Goal: Information Seeking & Learning: Learn about a topic

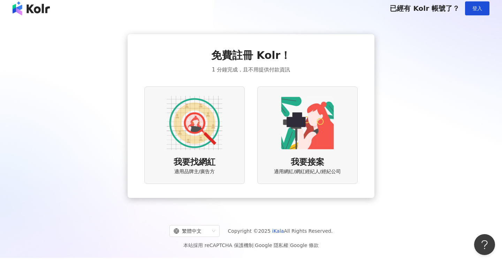
scroll to position [5, 0]
click at [210, 155] on div "我要找網紅 適用品牌主/廣告方" at bounding box center [194, 134] width 100 height 97
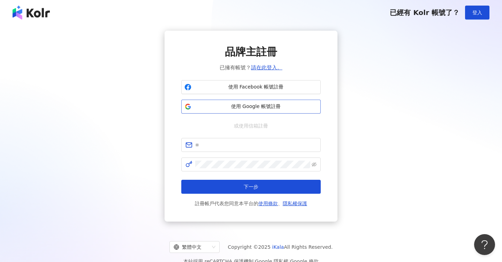
click at [231, 109] on span "使用 Google 帳號註冊" at bounding box center [255, 106] width 123 height 7
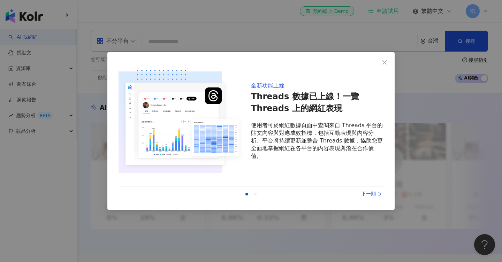
click at [367, 193] on div "下一則" at bounding box center [357, 194] width 52 height 8
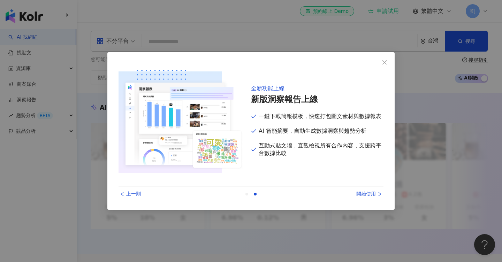
click at [367, 193] on div "開始使用" at bounding box center [357, 194] width 52 height 8
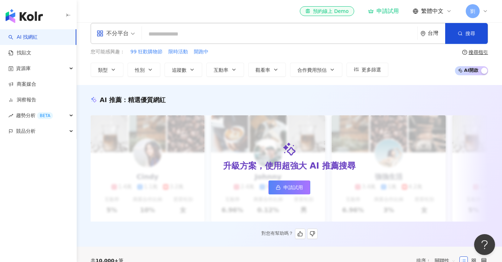
scroll to position [13, 0]
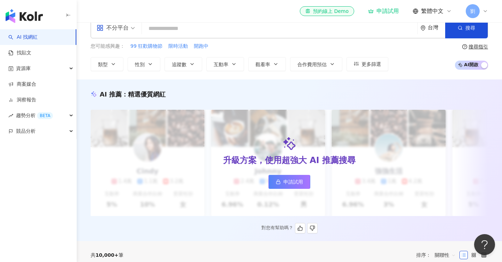
click at [304, 186] on link "申請試用" at bounding box center [290, 182] width 42 height 14
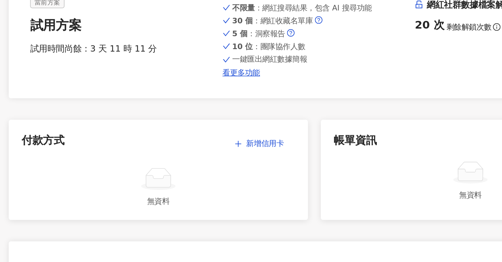
scroll to position [13, 0]
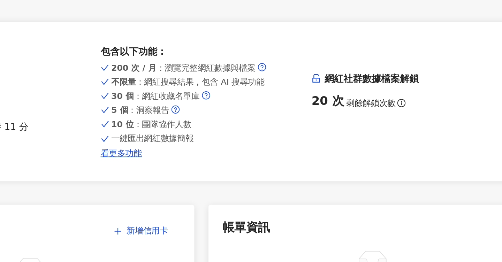
click at [274, 102] on icon "question-circle" at bounding box center [274, 103] width 5 height 5
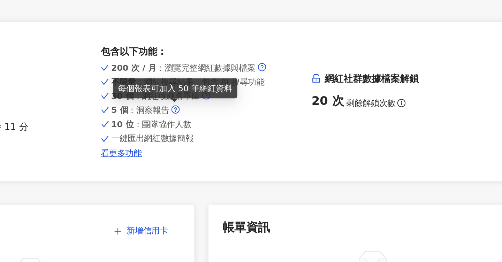
click at [274, 102] on icon "question-circle" at bounding box center [274, 103] width 5 height 5
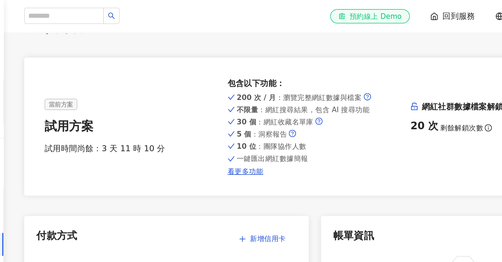
scroll to position [0, 0]
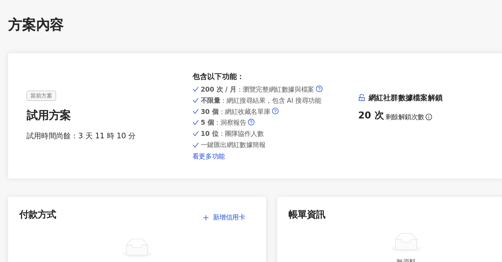
click at [246, 141] on link "看更多功能" at bounding box center [290, 143] width 120 height 6
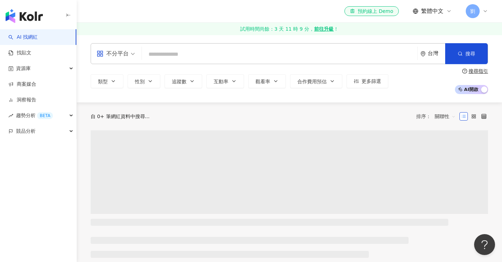
scroll to position [0, 0]
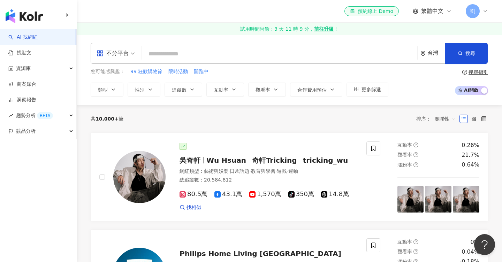
click at [213, 52] on input "search" at bounding box center [280, 53] width 270 height 13
type input "*"
click at [223, 47] on input "search" at bounding box center [280, 53] width 270 height 13
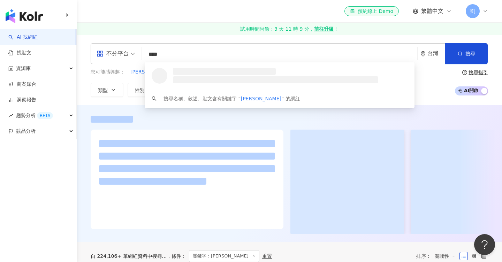
type input "****"
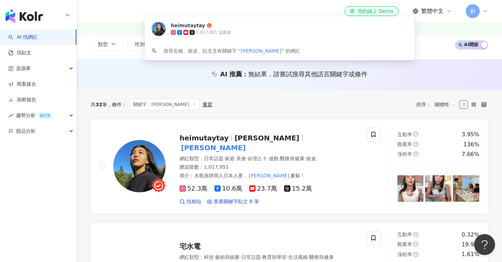
scroll to position [49, 0]
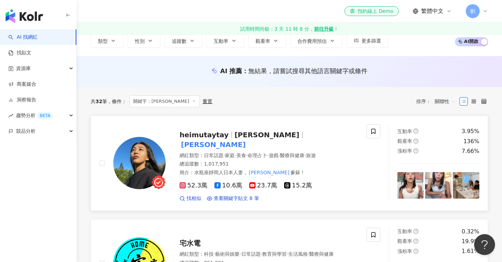
click at [214, 135] on span "heimutaytay" at bounding box center [204, 135] width 49 height 8
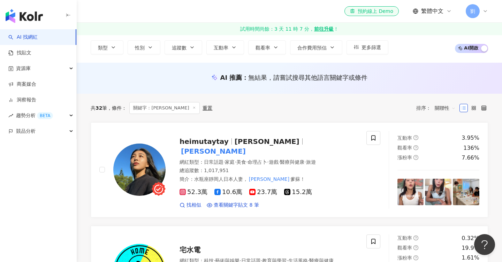
scroll to position [42, 0]
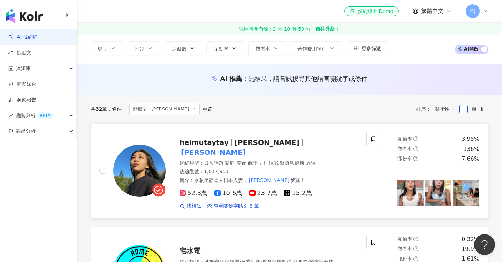
click at [202, 144] on span "heimutaytay" at bounding box center [204, 142] width 49 height 8
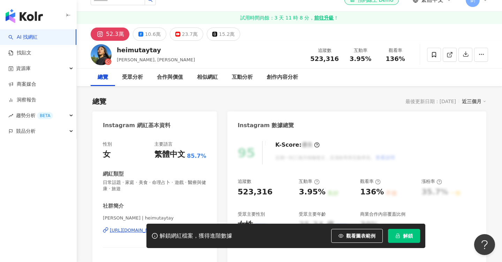
scroll to position [13, 0]
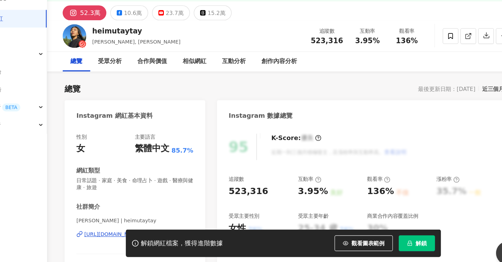
click at [401, 238] on button "解鎖" at bounding box center [404, 236] width 32 height 14
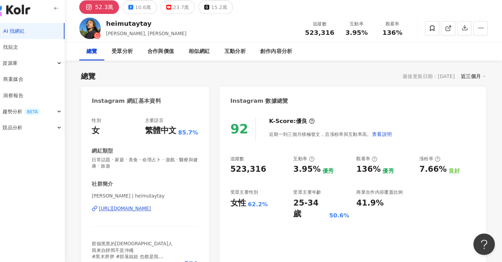
scroll to position [35, 0]
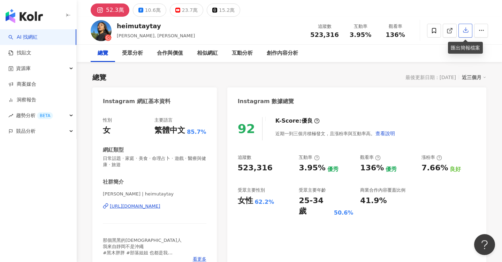
click at [468, 30] on icon "button" at bounding box center [466, 30] width 6 height 6
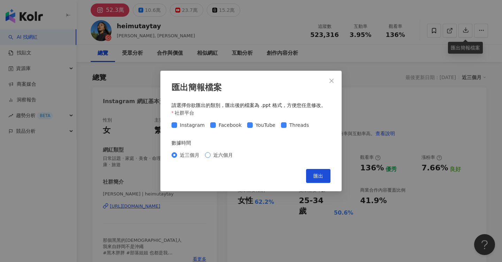
click at [217, 155] on span "近六個月" at bounding box center [223, 155] width 25 height 8
click at [314, 175] on span "匯出" at bounding box center [319, 176] width 10 height 6
click at [334, 82] on span "Close" at bounding box center [332, 81] width 14 height 6
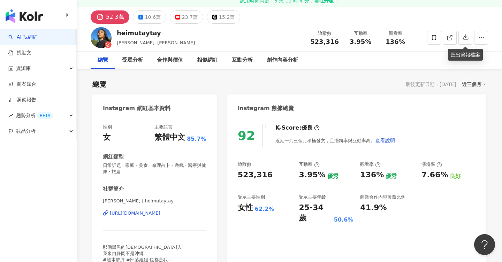
scroll to position [0, 0]
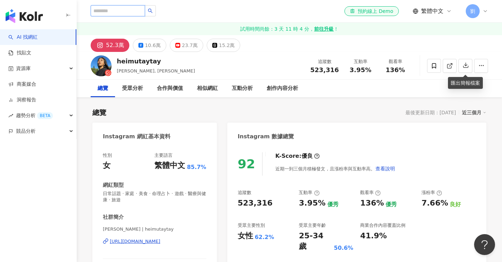
click at [126, 11] on input "search" at bounding box center [118, 10] width 54 height 11
paste input "**********"
type input "**********"
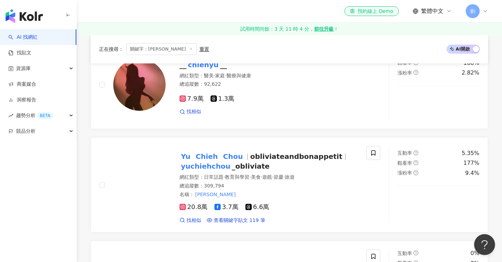
scroll to position [123, 0]
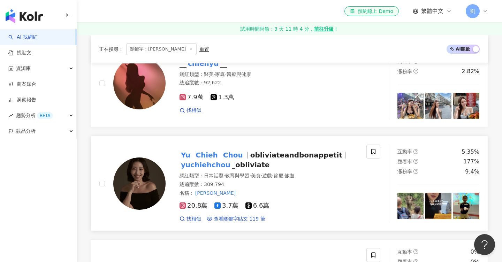
click at [196, 151] on mark "Chieh" at bounding box center [206, 155] width 25 height 11
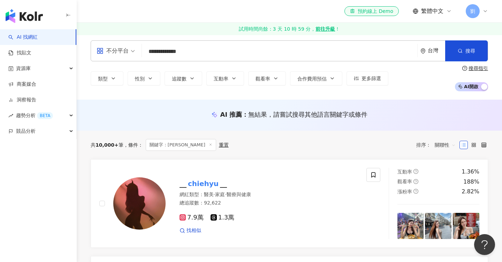
scroll to position [0, 0]
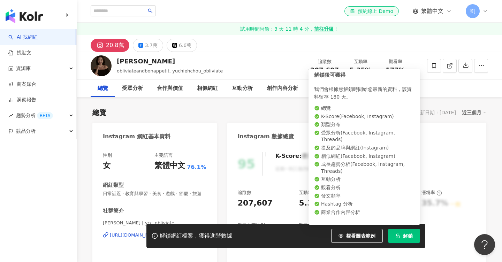
click at [403, 239] on button "解鎖" at bounding box center [404, 236] width 32 height 14
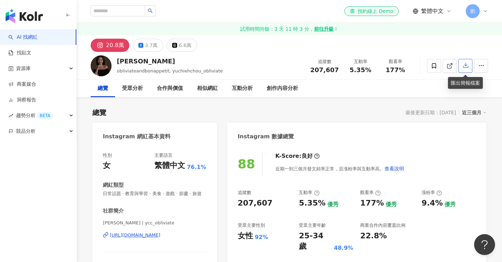
click at [467, 64] on icon "button" at bounding box center [466, 65] width 6 height 6
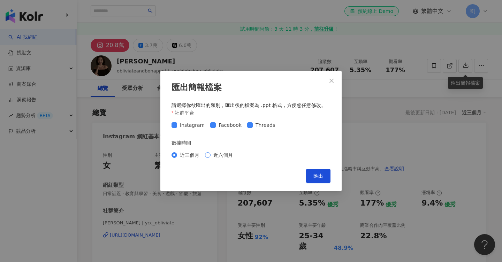
click at [219, 158] on span "近六個月" at bounding box center [223, 155] width 25 height 8
click at [315, 175] on span "匯出" at bounding box center [319, 176] width 10 height 6
click at [368, 146] on div "匯出簡報檔案 請選擇你欲匯出的類別，匯出後的檔案為 .ppt 格式，方便您任意修改。 社群平台 Instagram Facebook Threads 數據時間…" at bounding box center [251, 131] width 502 height 262
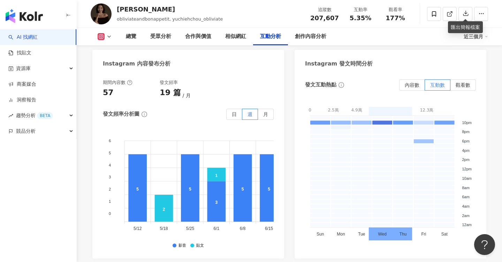
scroll to position [1780, 0]
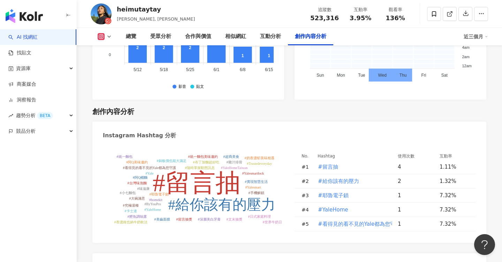
scroll to position [1991, 0]
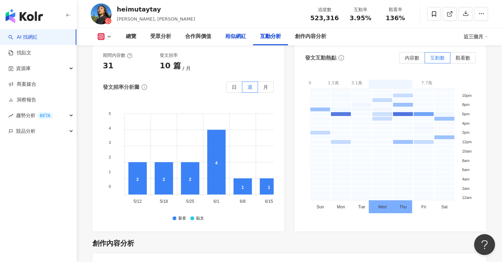
click at [240, 38] on div "相似網紅" at bounding box center [235, 36] width 21 height 8
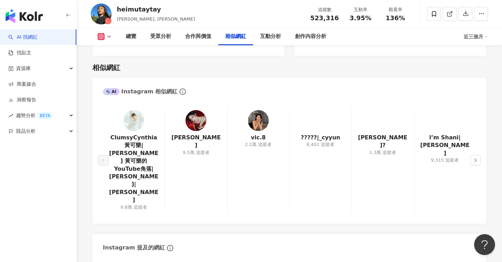
scroll to position [1162, 0]
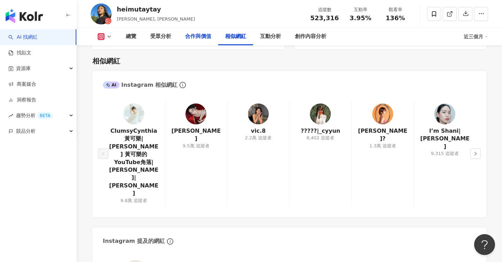
click at [206, 35] on div "合作與價值" at bounding box center [198, 36] width 26 height 8
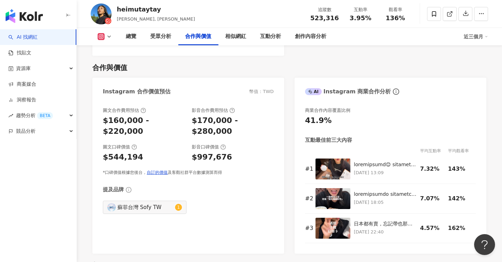
scroll to position [957, 0]
drag, startPoint x: 226, startPoint y: 135, endPoint x: 195, endPoint y: 136, distance: 31.1
click at [195, 152] on div "$997,676" at bounding box center [233, 157] width 82 height 11
click at [195, 152] on div "$997,676" at bounding box center [212, 157] width 40 height 11
click at [166, 40] on div "受眾分析" at bounding box center [160, 36] width 21 height 8
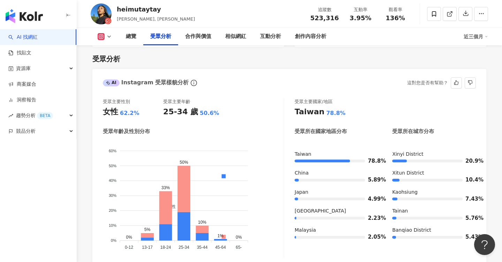
scroll to position [624, 0]
click at [130, 37] on div "總覽" at bounding box center [131, 36] width 10 height 8
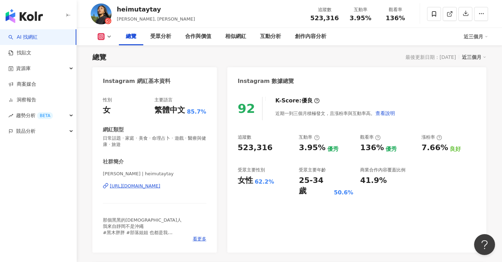
scroll to position [63, 0]
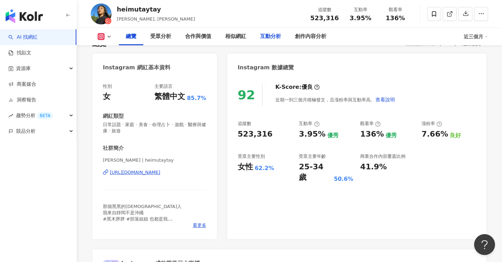
click at [270, 32] on div "互動分析" at bounding box center [270, 36] width 35 height 17
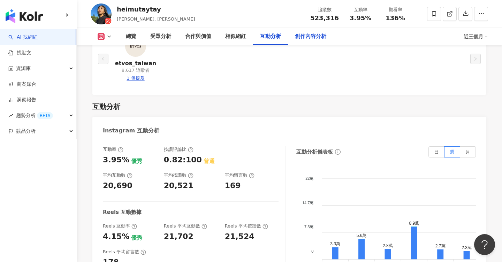
click at [306, 37] on div "創作內容分析" at bounding box center [310, 36] width 31 height 8
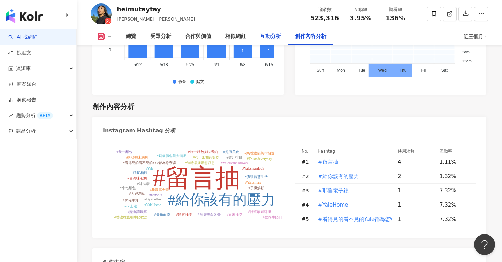
click at [277, 41] on div "互動分析" at bounding box center [270, 36] width 35 height 17
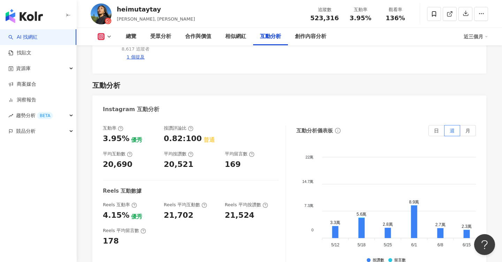
scroll to position [1414, 0]
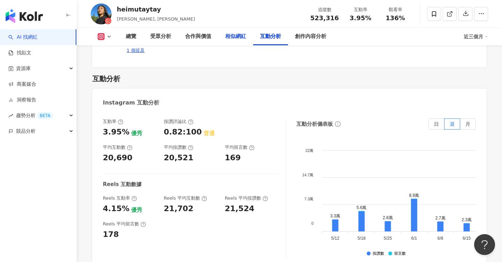
click at [241, 32] on div "相似網紅" at bounding box center [235, 36] width 35 height 17
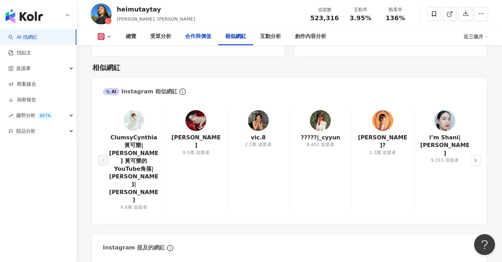
click at [206, 39] on div "合作與價值" at bounding box center [198, 36] width 26 height 8
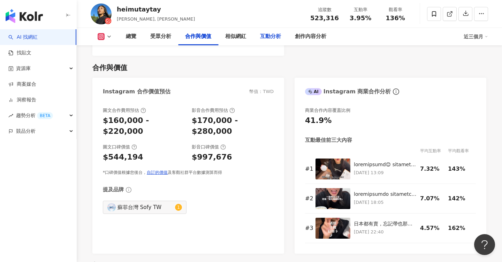
click at [264, 41] on div "互動分析" at bounding box center [270, 36] width 35 height 17
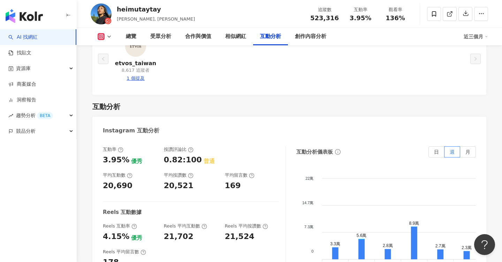
scroll to position [1387, 0]
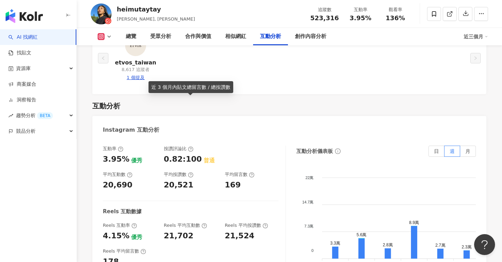
click at [191, 146] on icon at bounding box center [191, 149] width 6 height 6
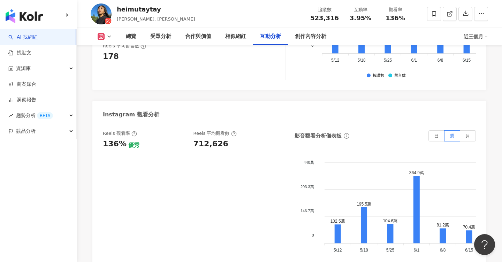
scroll to position [1592, 0]
